Goal: Transaction & Acquisition: Subscribe to service/newsletter

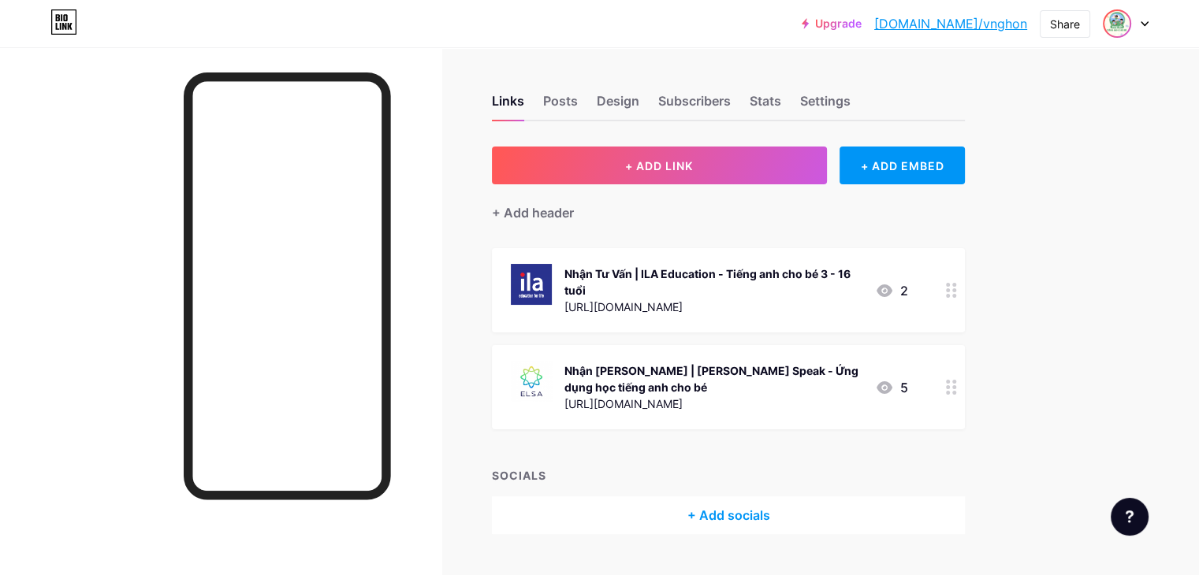
click at [1119, 24] on img at bounding box center [1116, 23] width 25 height 25
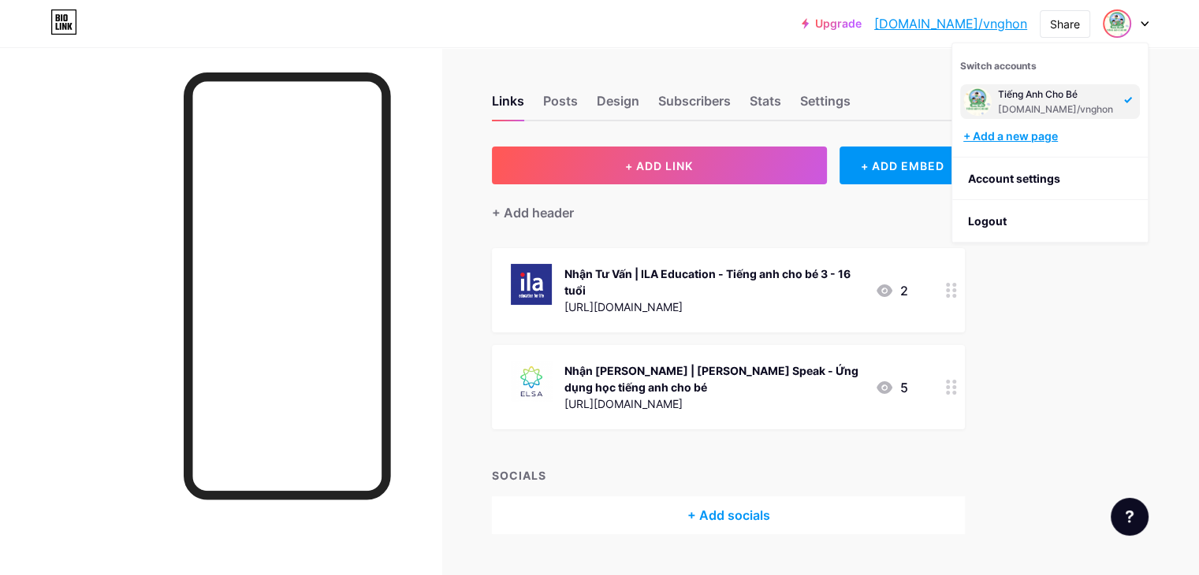
click at [1056, 131] on div "+ Add a new page" at bounding box center [1051, 136] width 177 height 16
